Goal: Task Accomplishment & Management: Use online tool/utility

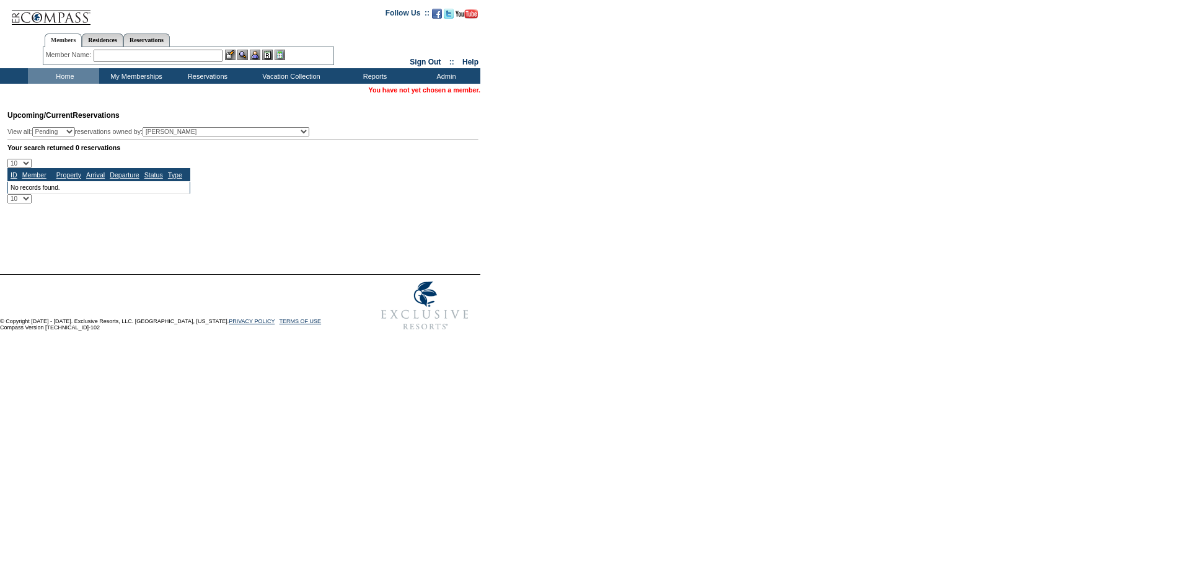
click at [161, 56] on input "text" at bounding box center [158, 56] width 129 height 12
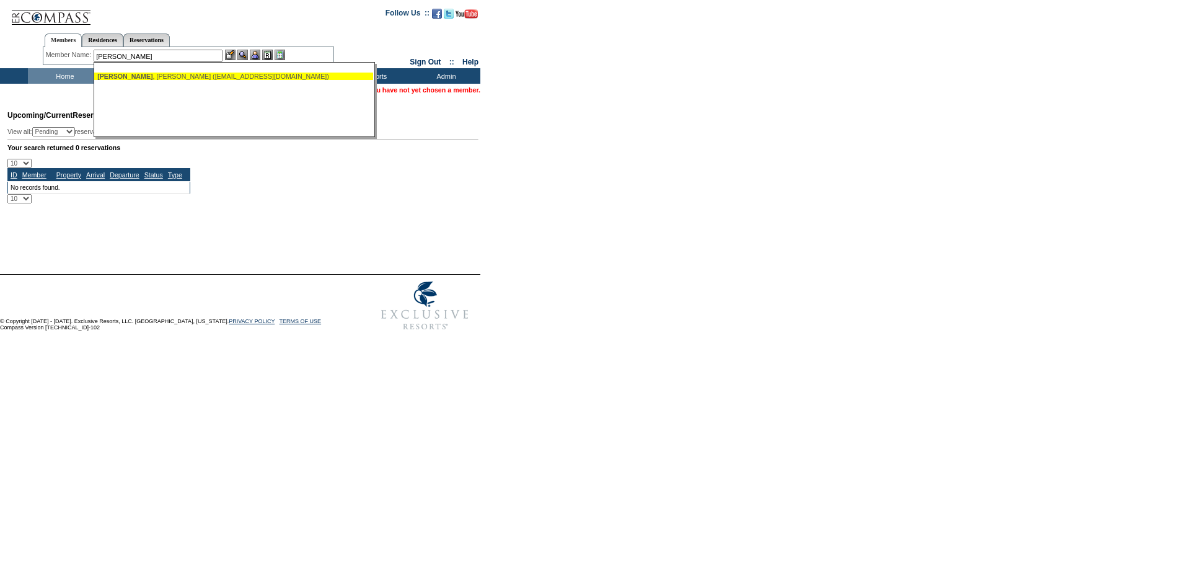
click at [184, 73] on div "[PERSON_NAME] ([EMAIL_ADDRESS][DOMAIN_NAME])" at bounding box center [233, 76] width 273 height 7
type input "[PERSON_NAME] ([EMAIL_ADDRESS][DOMAIN_NAME])"
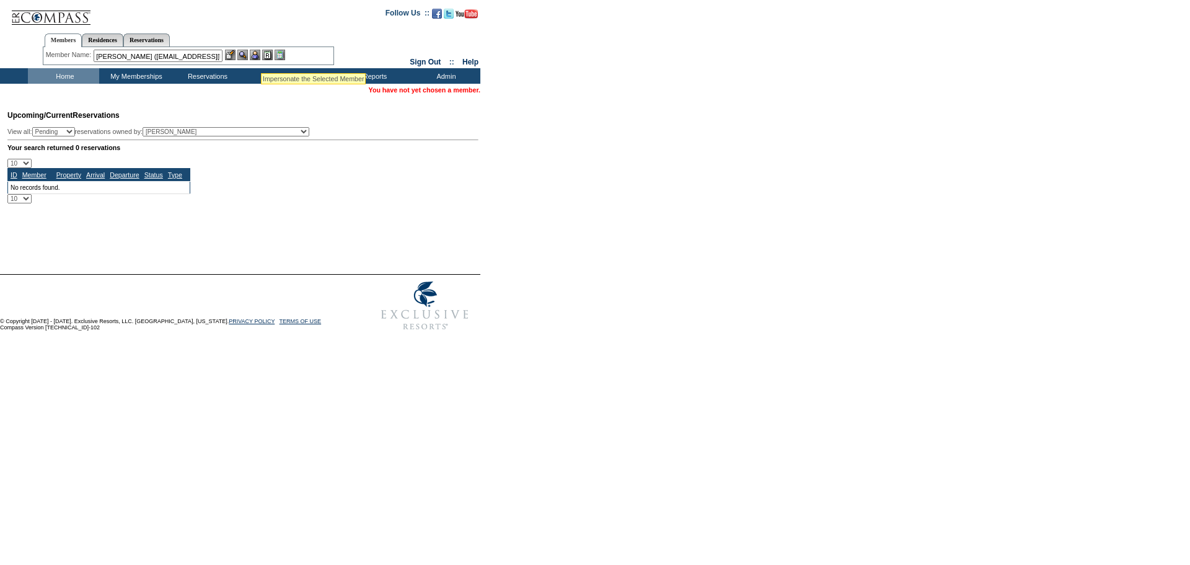
click at [259, 55] on img at bounding box center [255, 55] width 11 height 11
click at [247, 55] on img at bounding box center [242, 55] width 11 height 11
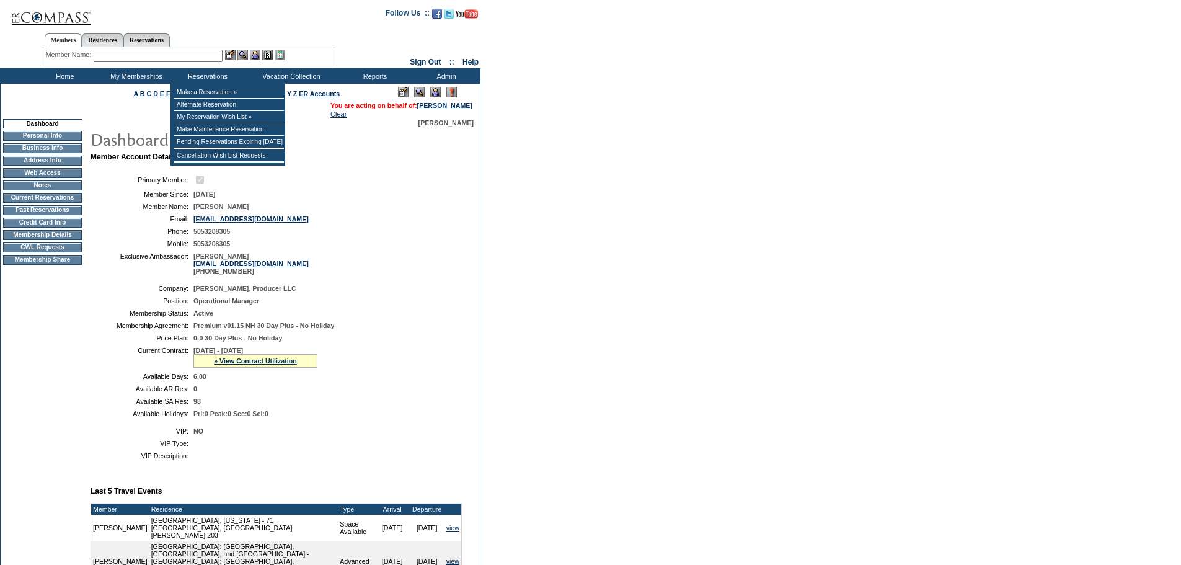
click at [694, 276] on form "Follow Us ::" at bounding box center [590, 501] width 1181 height 1002
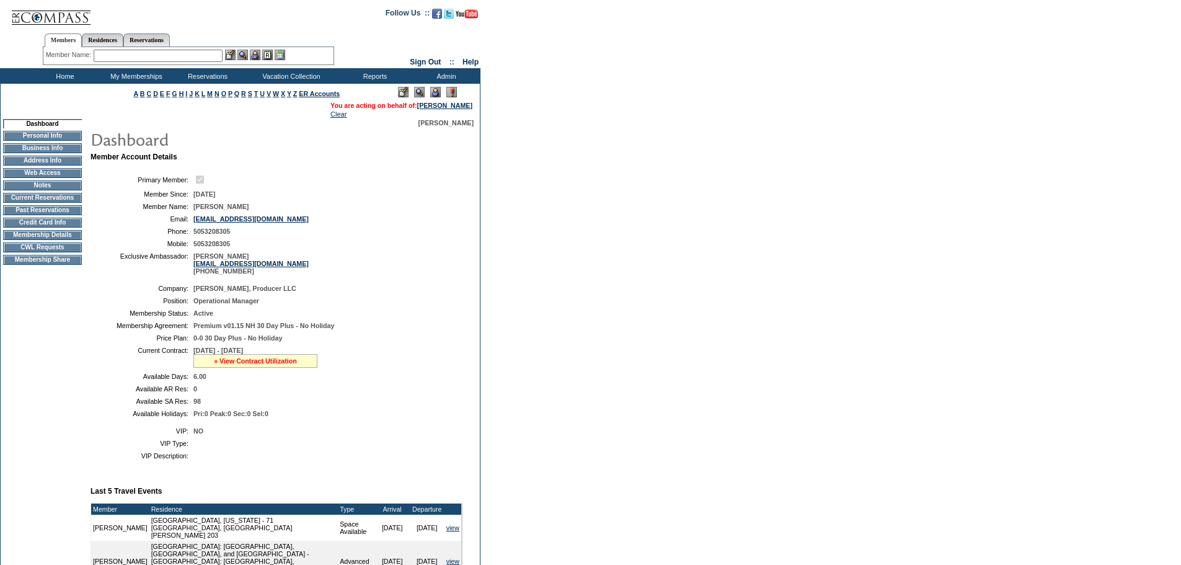
click at [265, 364] on link "» View Contract Utilization" at bounding box center [255, 360] width 83 height 7
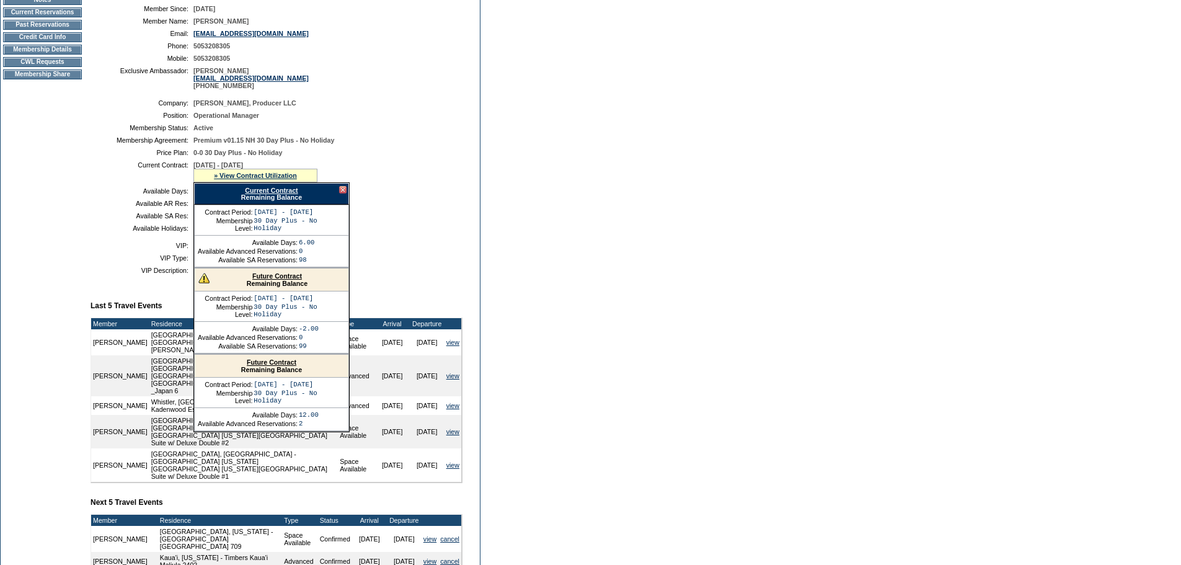
scroll to position [186, 0]
click at [275, 279] on link "Future Contract" at bounding box center [277, 274] width 50 height 7
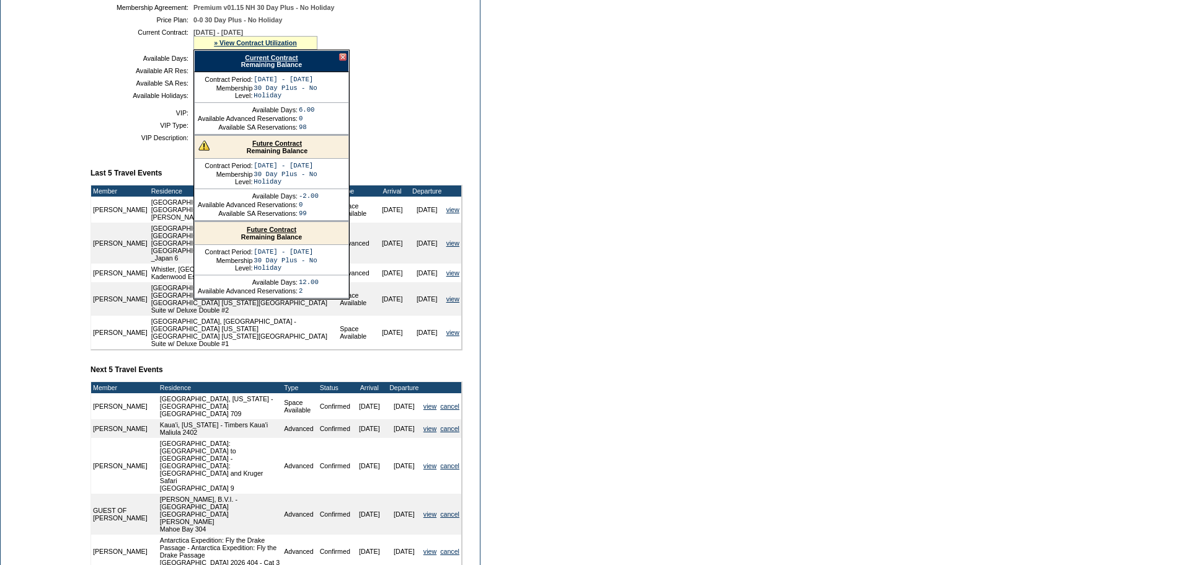
scroll to position [0, 0]
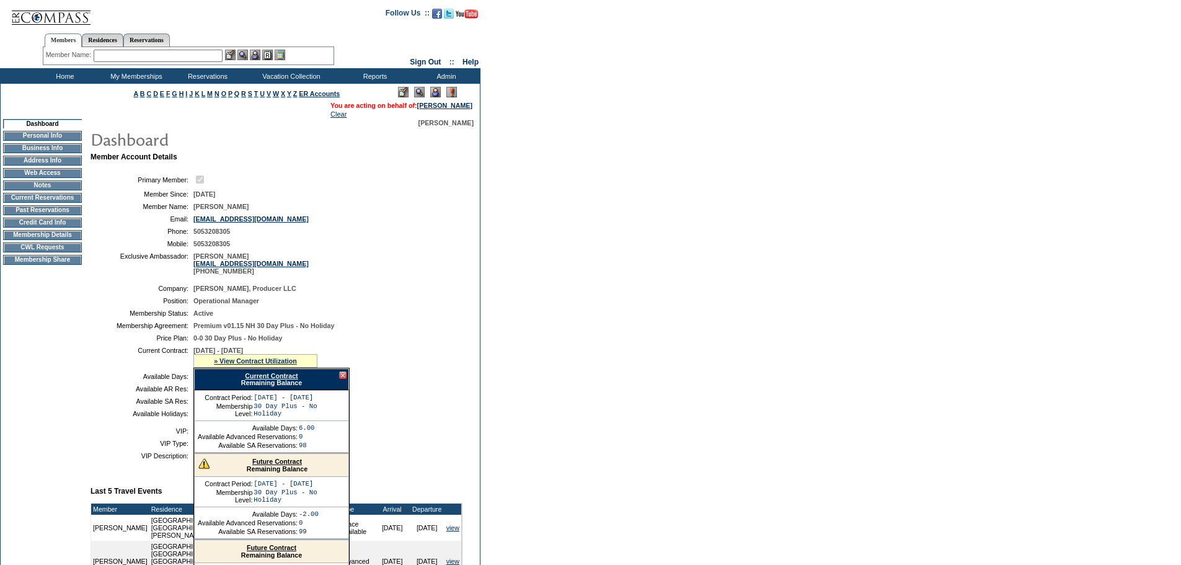
click at [811, 186] on form "Follow Us ::" at bounding box center [590, 501] width 1181 height 1002
click at [627, 214] on form "Follow Us ::" at bounding box center [590, 501] width 1181 height 1002
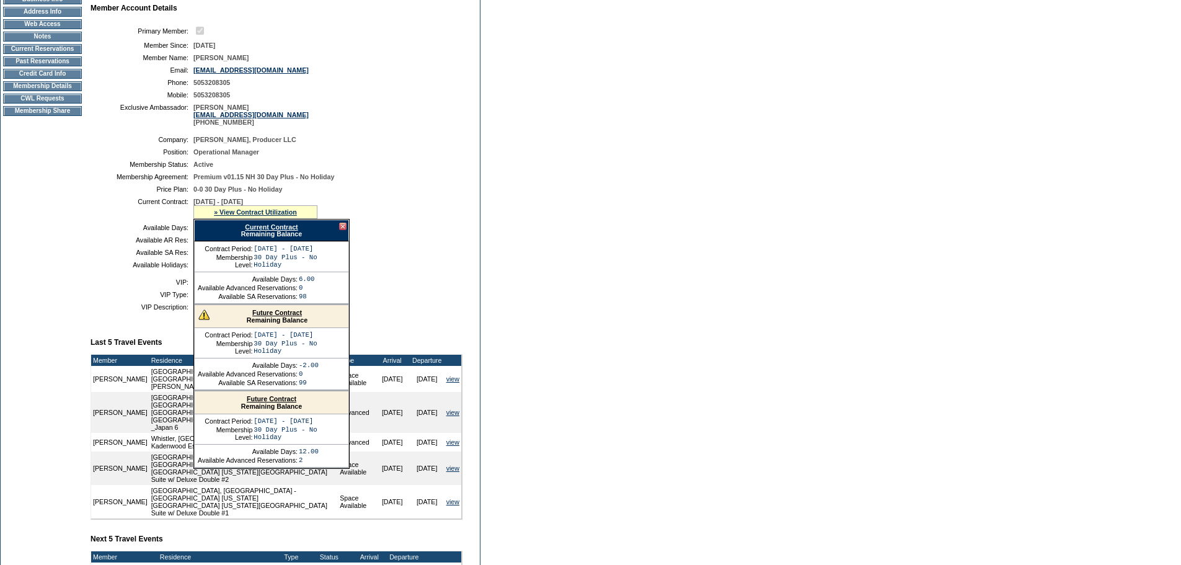
scroll to position [186, 0]
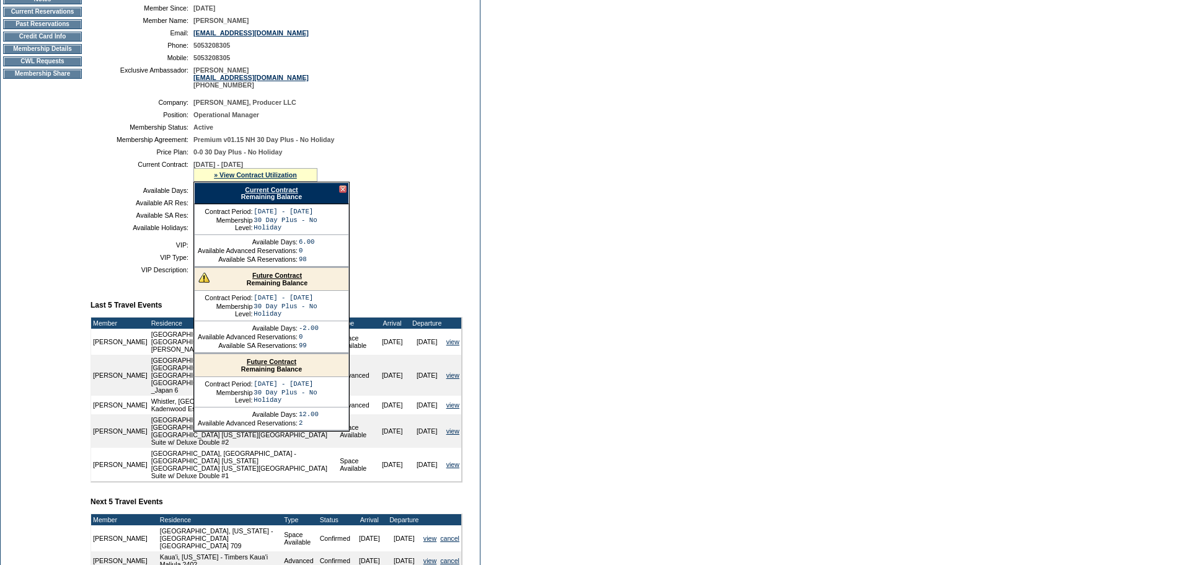
click at [614, 249] on form "Follow Us ::" at bounding box center [590, 315] width 1181 height 1002
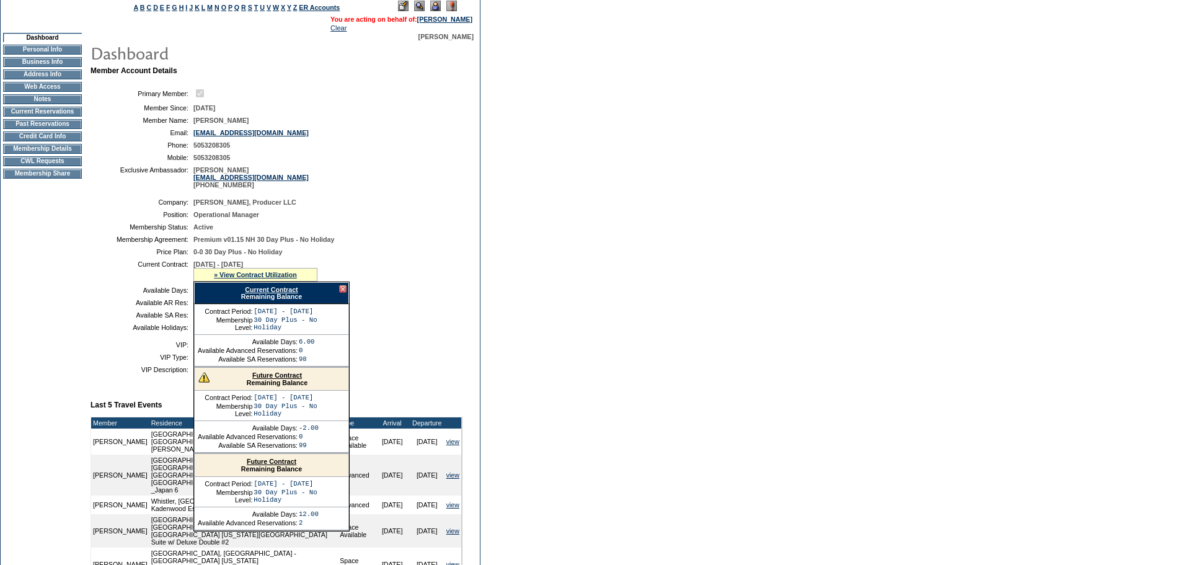
scroll to position [0, 0]
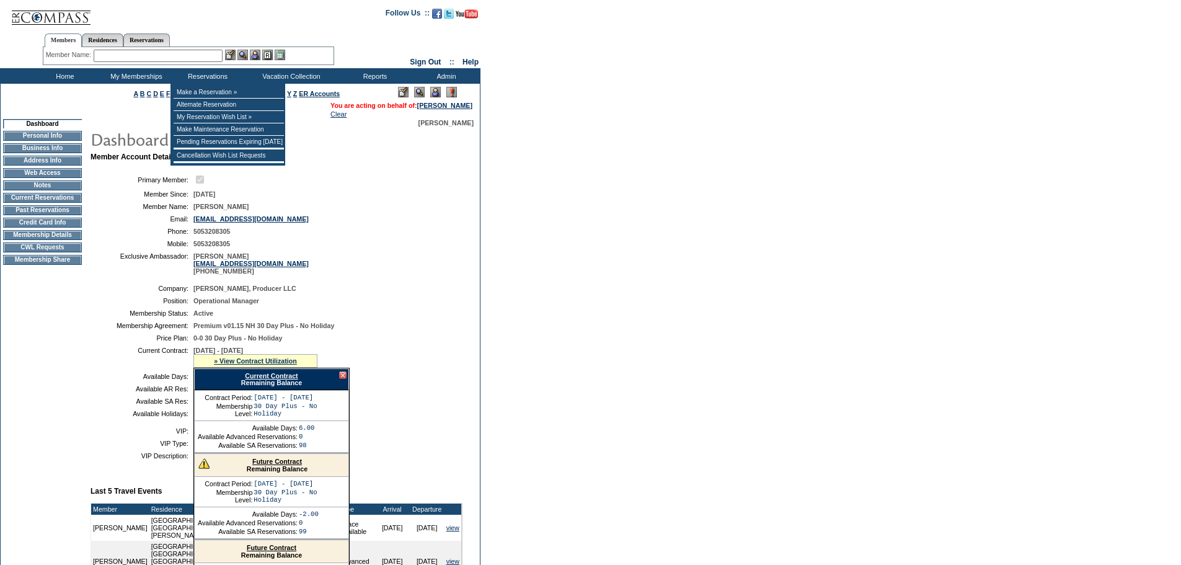
click at [180, 58] on input "text" at bounding box center [158, 56] width 129 height 12
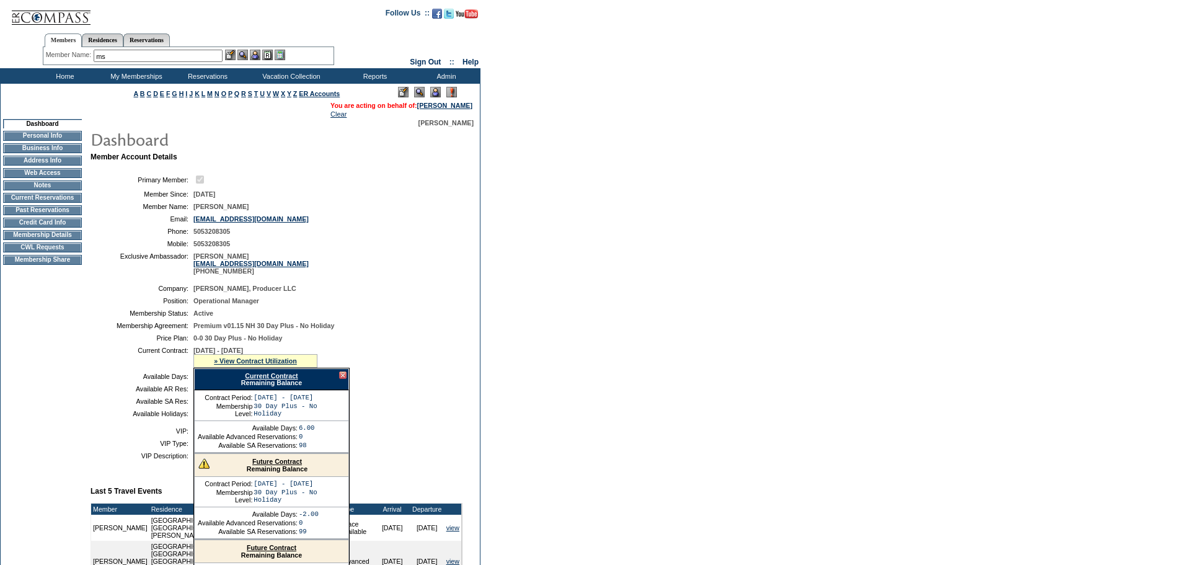
type input "m"
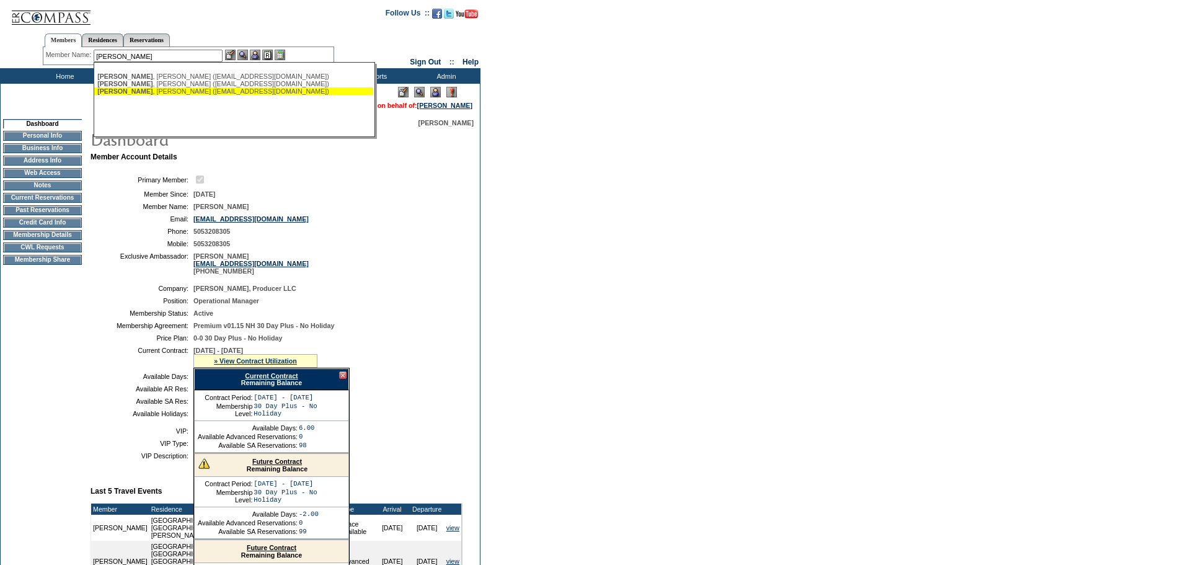
click at [204, 92] on div "Malloy , Robyn (robynmalloy@gmail.com)" at bounding box center [233, 90] width 273 height 7
type input "Malloy, Robyn (robynmalloy@gmail.com)"
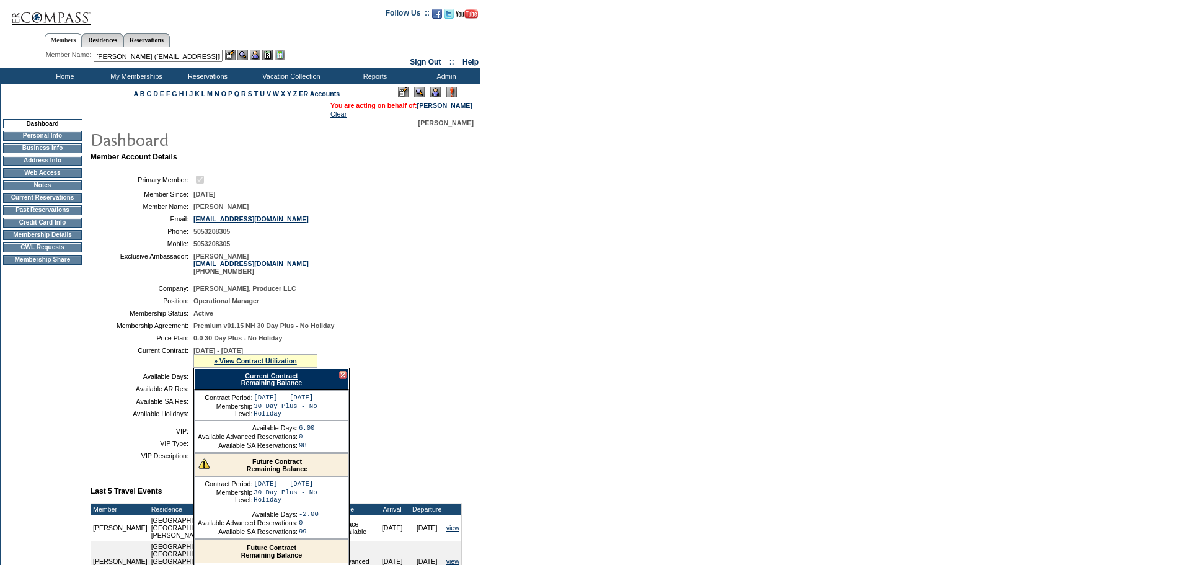
click at [258, 55] on img at bounding box center [255, 55] width 11 height 11
click at [242, 56] on img at bounding box center [242, 55] width 11 height 11
